Goal: Task Accomplishment & Management: Use online tool/utility

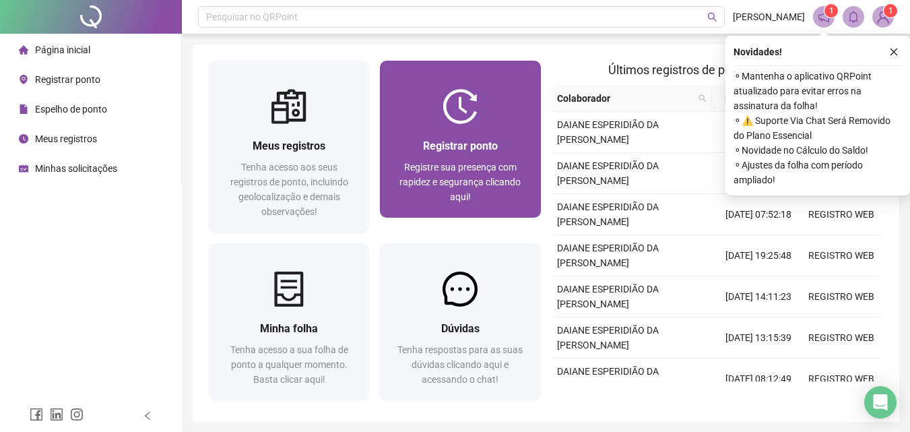
click at [480, 143] on span "Registrar ponto" at bounding box center [460, 145] width 75 height 13
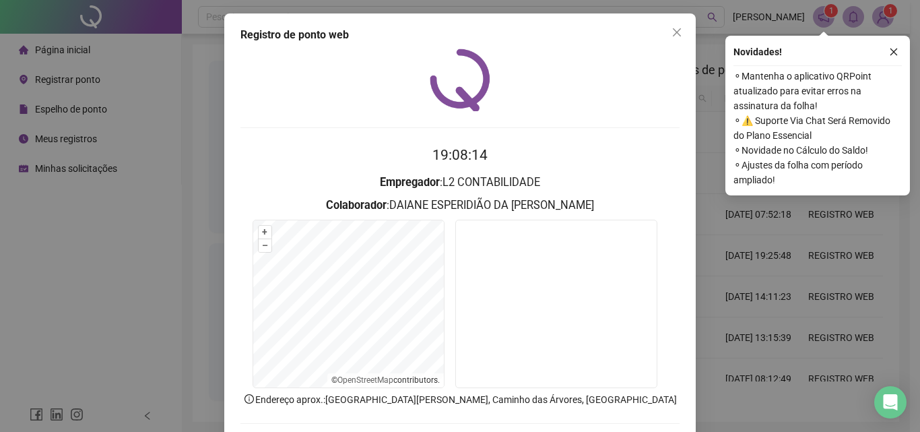
scroll to position [65, 0]
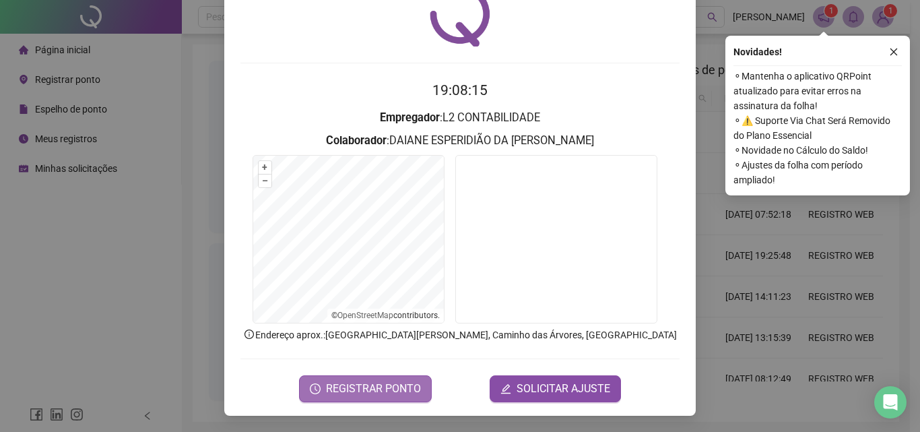
click at [386, 383] on span "REGISTRAR PONTO" at bounding box center [373, 389] width 95 height 16
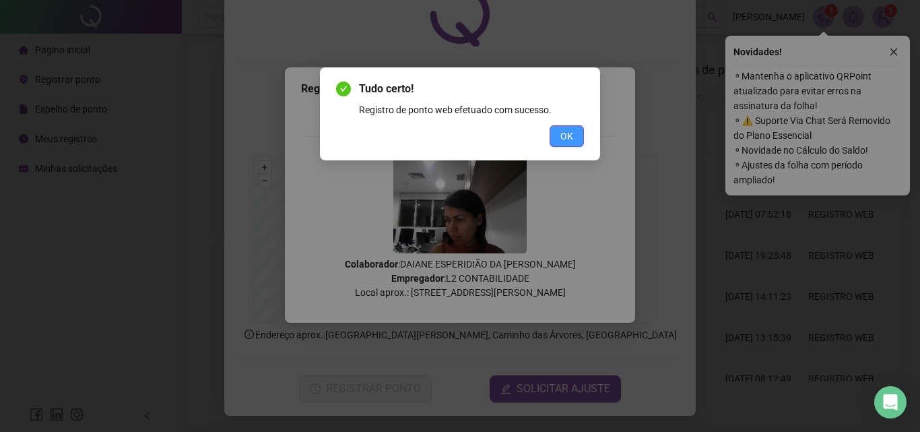
click at [558, 134] on button "OK" at bounding box center [567, 136] width 34 height 22
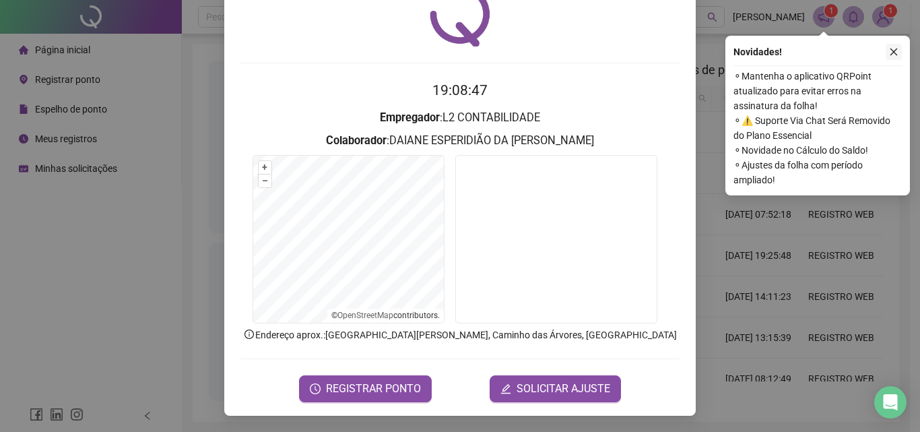
click at [895, 50] on icon "close" at bounding box center [893, 51] width 9 height 9
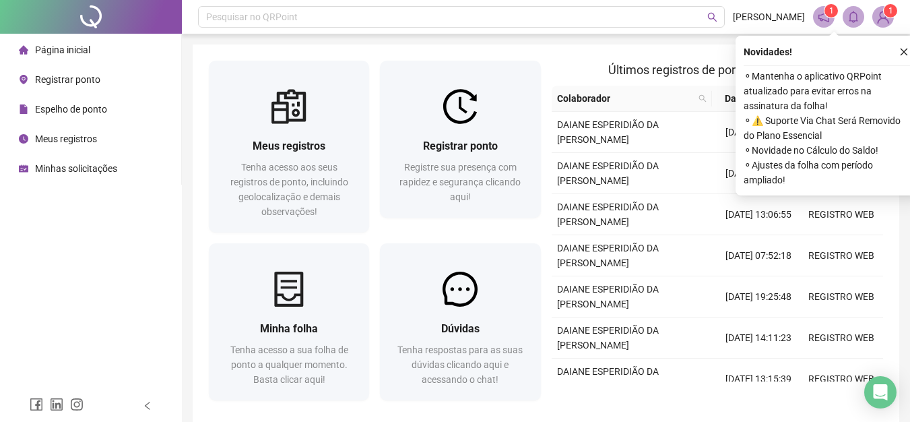
click at [902, 53] on icon "close" at bounding box center [903, 51] width 9 height 9
